Goal: Information Seeking & Learning: Learn about a topic

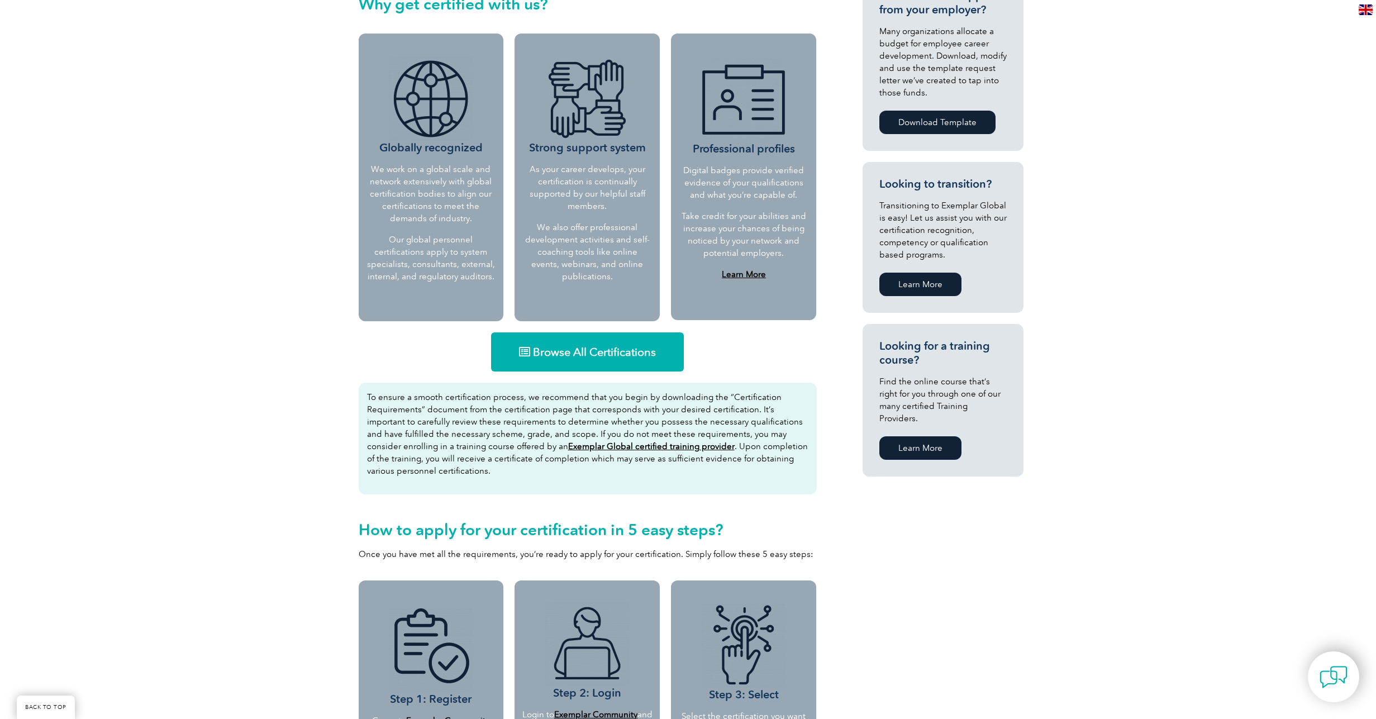
scroll to position [397, 0]
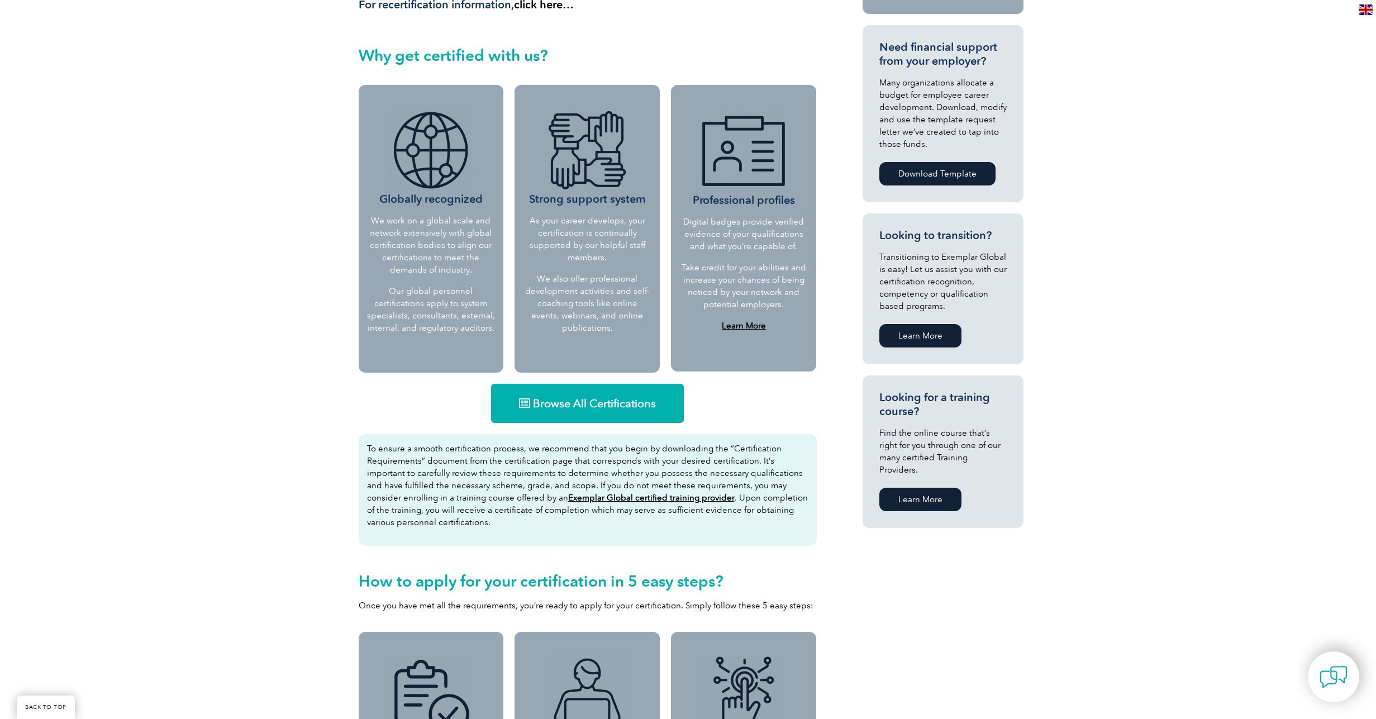
click at [587, 412] on link "Browse All Certifications" at bounding box center [587, 403] width 193 height 39
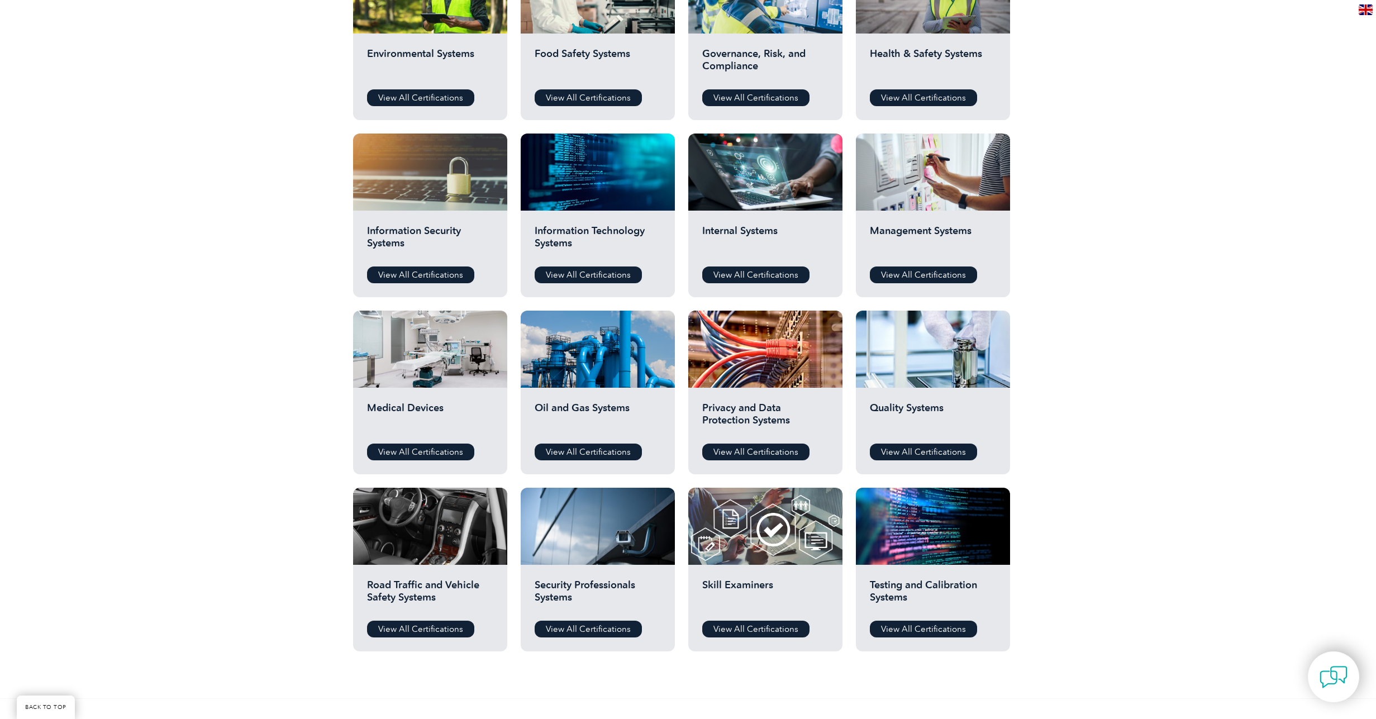
scroll to position [503, 0]
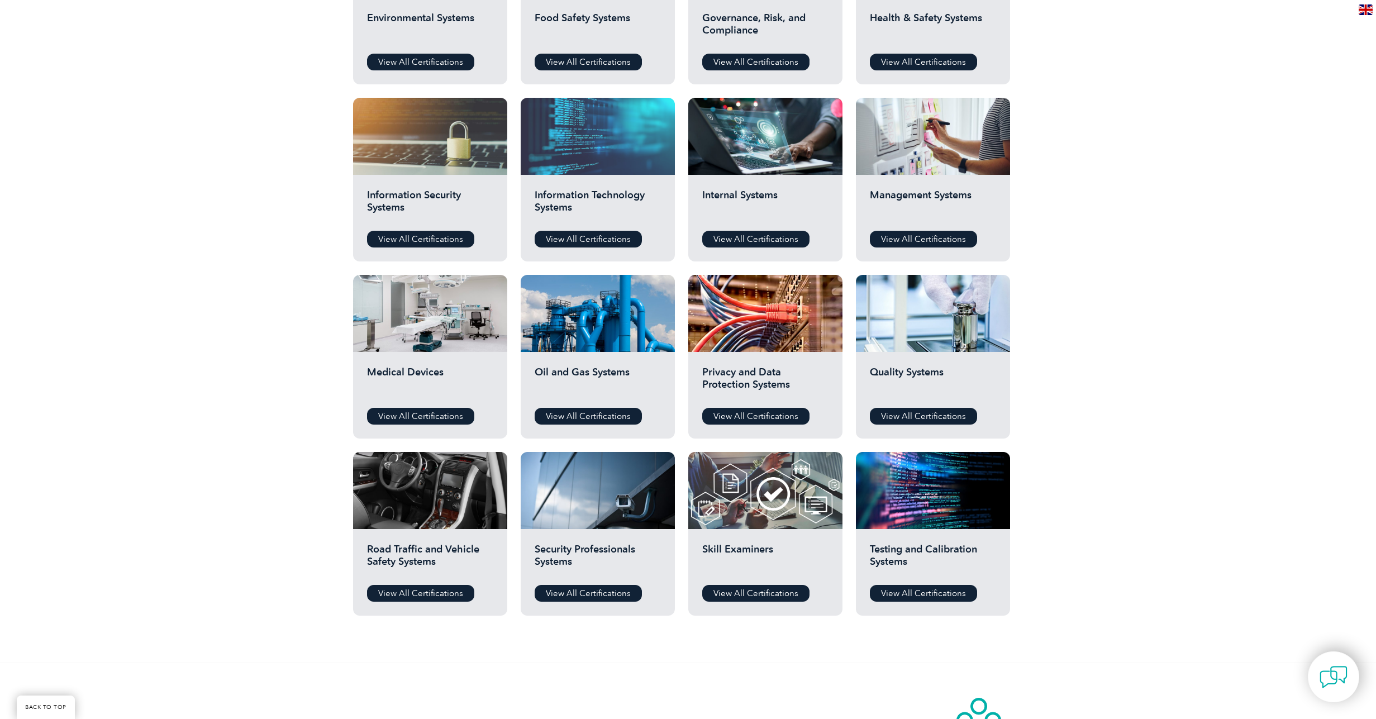
click at [604, 158] on div at bounding box center [598, 136] width 154 height 77
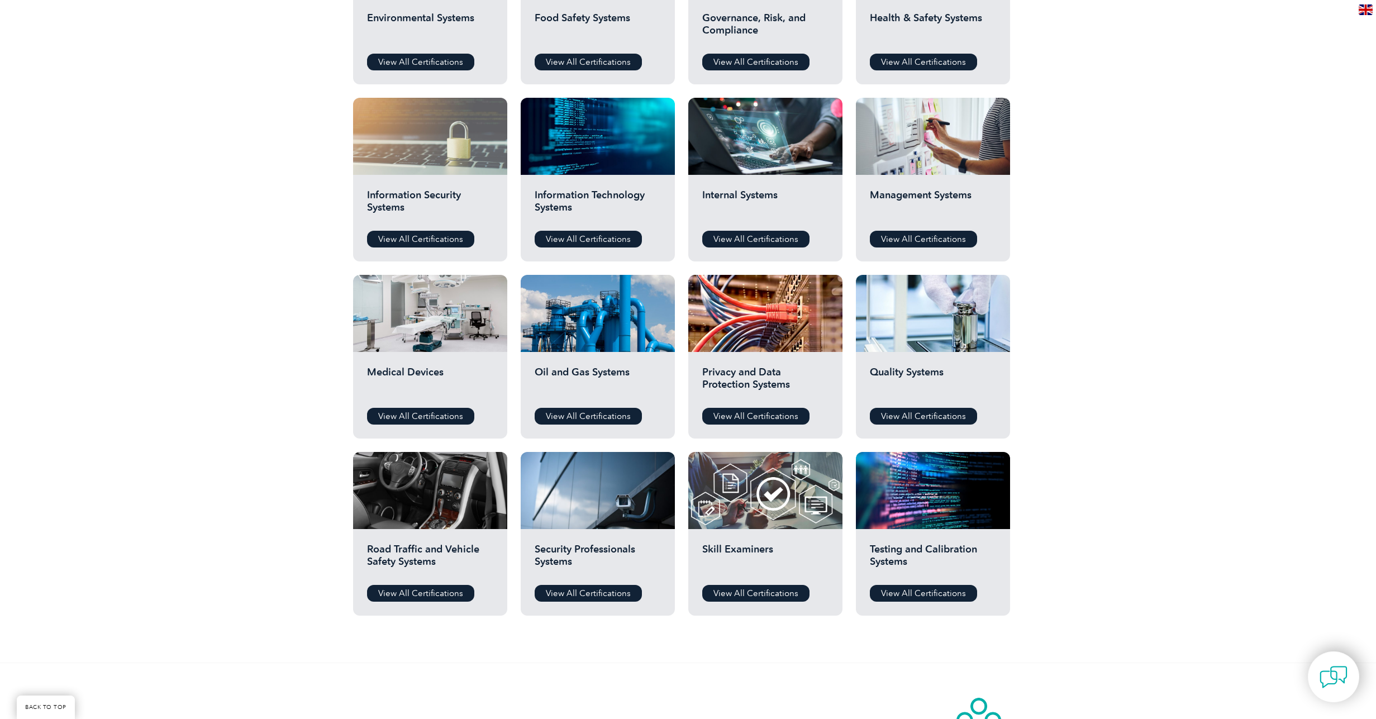
click at [433, 169] on div at bounding box center [430, 136] width 154 height 77
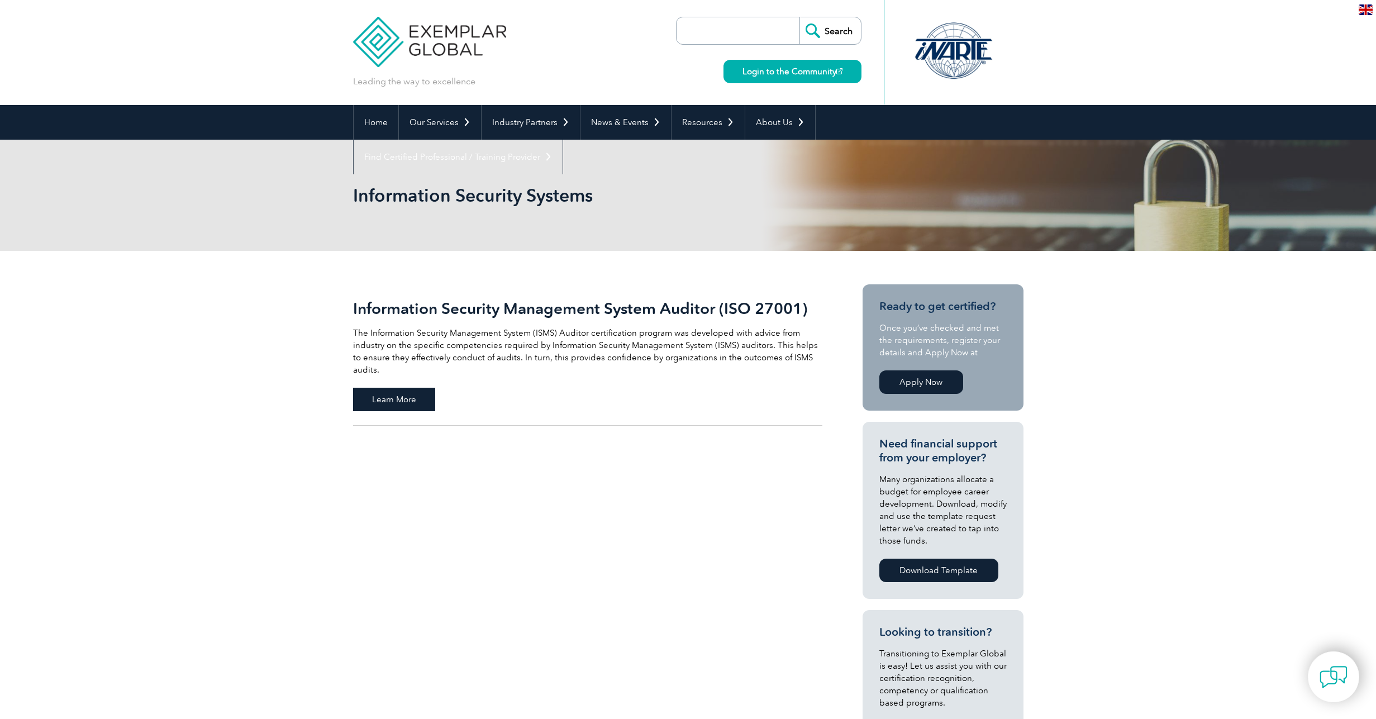
click at [391, 390] on span "Learn More" at bounding box center [394, 399] width 82 height 23
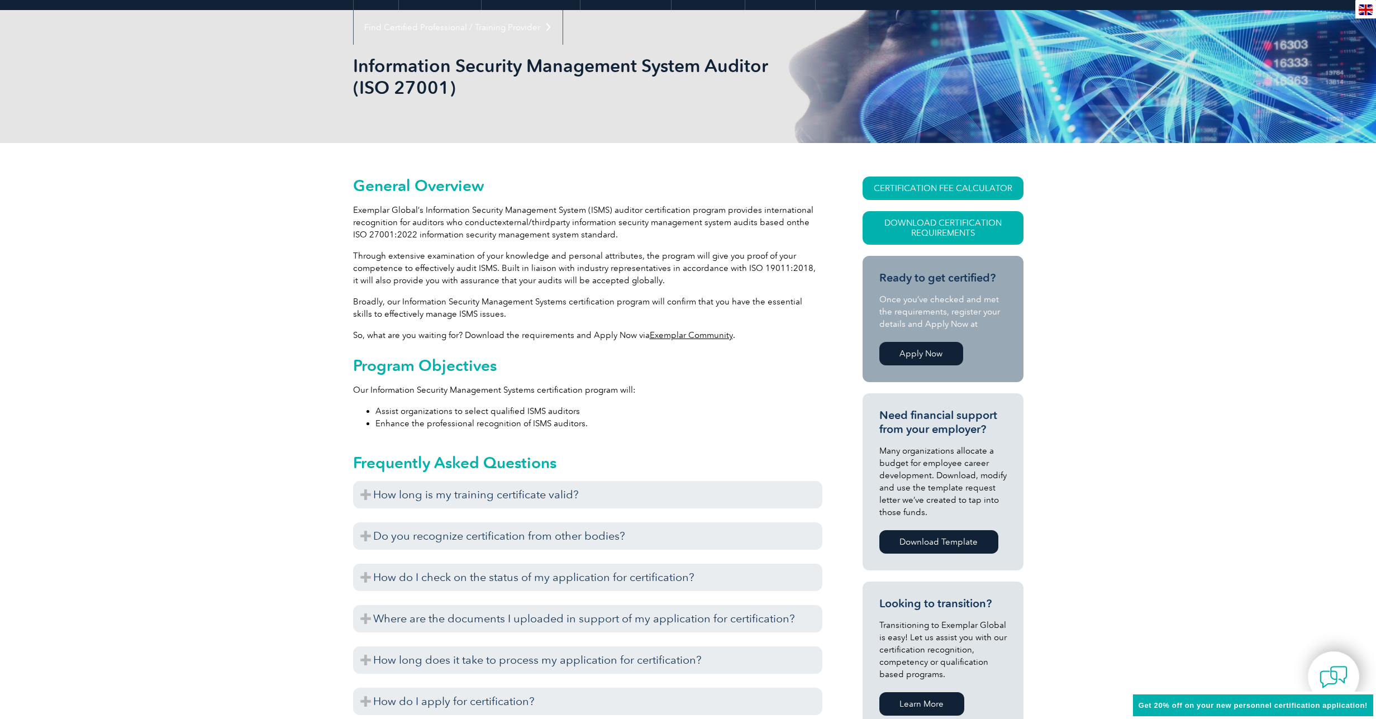
scroll to position [449, 0]
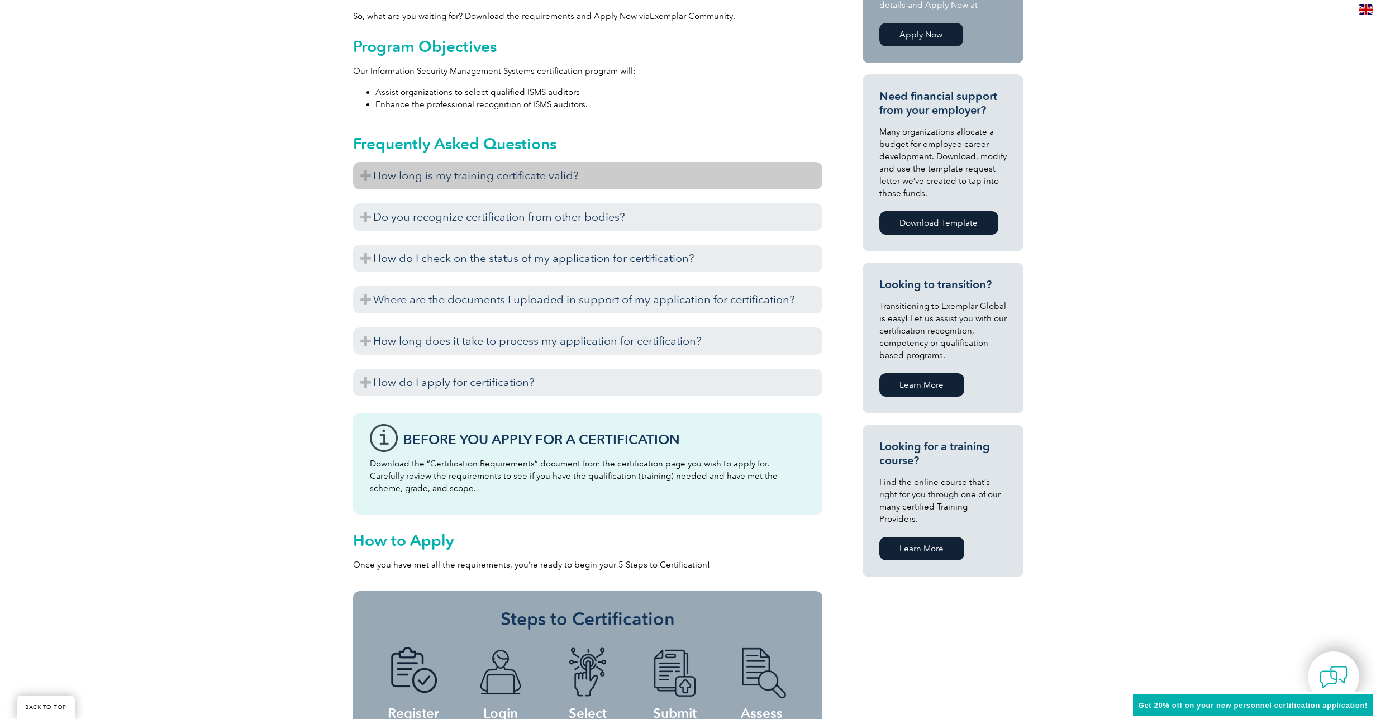
click at [476, 179] on h3 "How long is my training certificate valid?" at bounding box center [587, 175] width 469 height 27
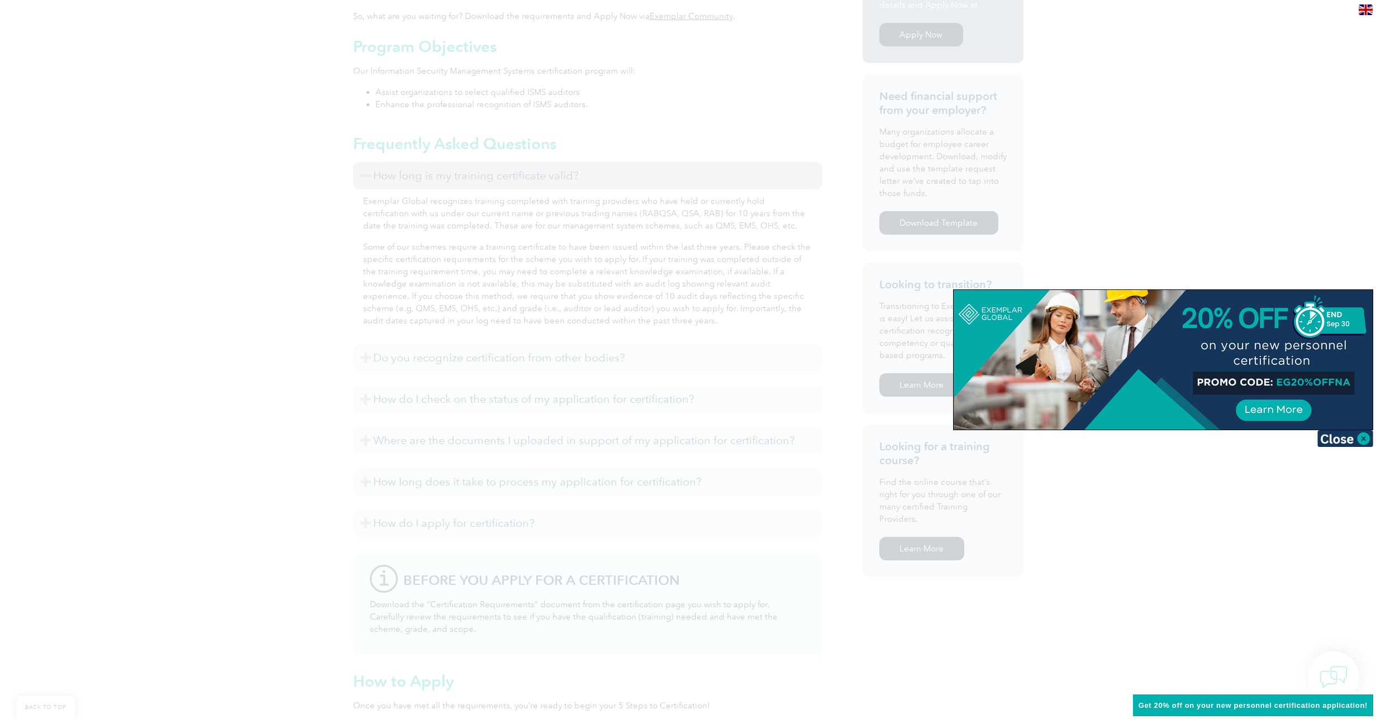
click at [287, 258] on div at bounding box center [688, 359] width 1376 height 719
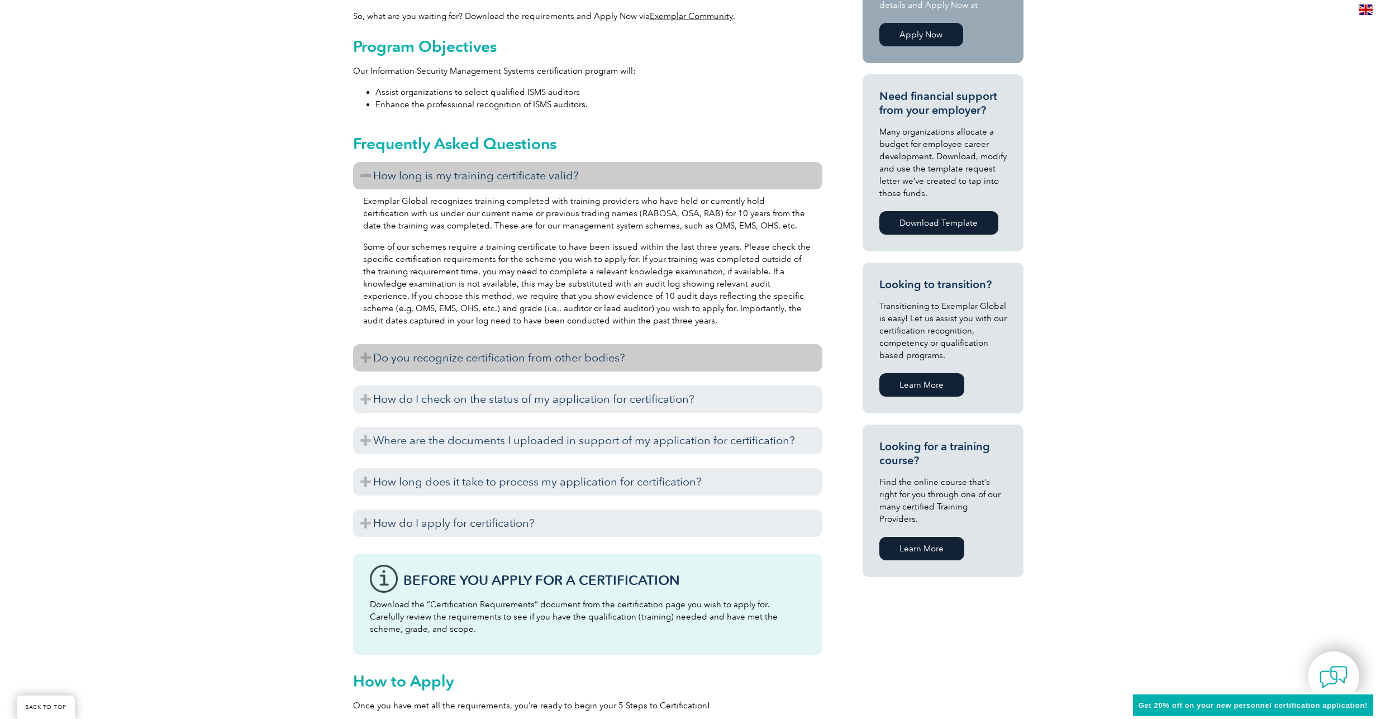
click at [465, 364] on h3 "Do you recognize certification from other bodies?" at bounding box center [587, 357] width 469 height 27
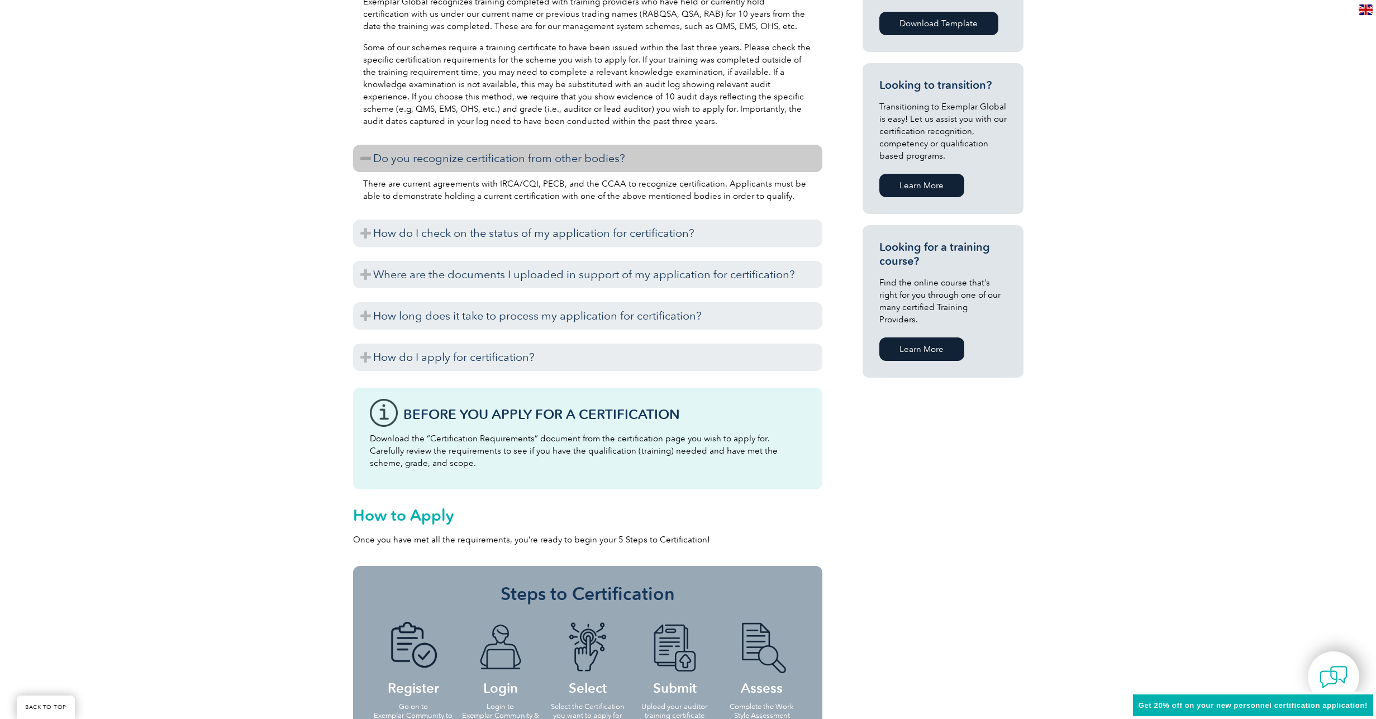
scroll to position [650, 0]
